Goal: Find specific page/section

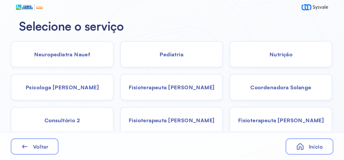
scroll to position [35, 0]
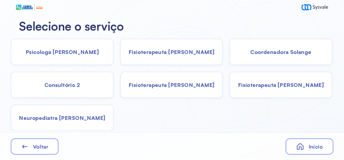
click at [40, 150] on span "Voltar" at bounding box center [40, 146] width 15 height 7
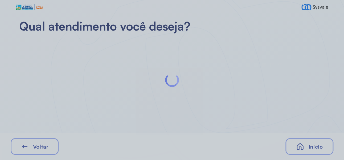
click at [32, 155] on div "Voltar" at bounding box center [35, 146] width 48 height 16
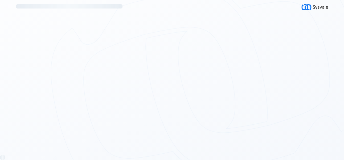
click at [26, 160] on div at bounding box center [172, 80] width 344 height 160
